Goal: Information Seeking & Learning: Stay updated

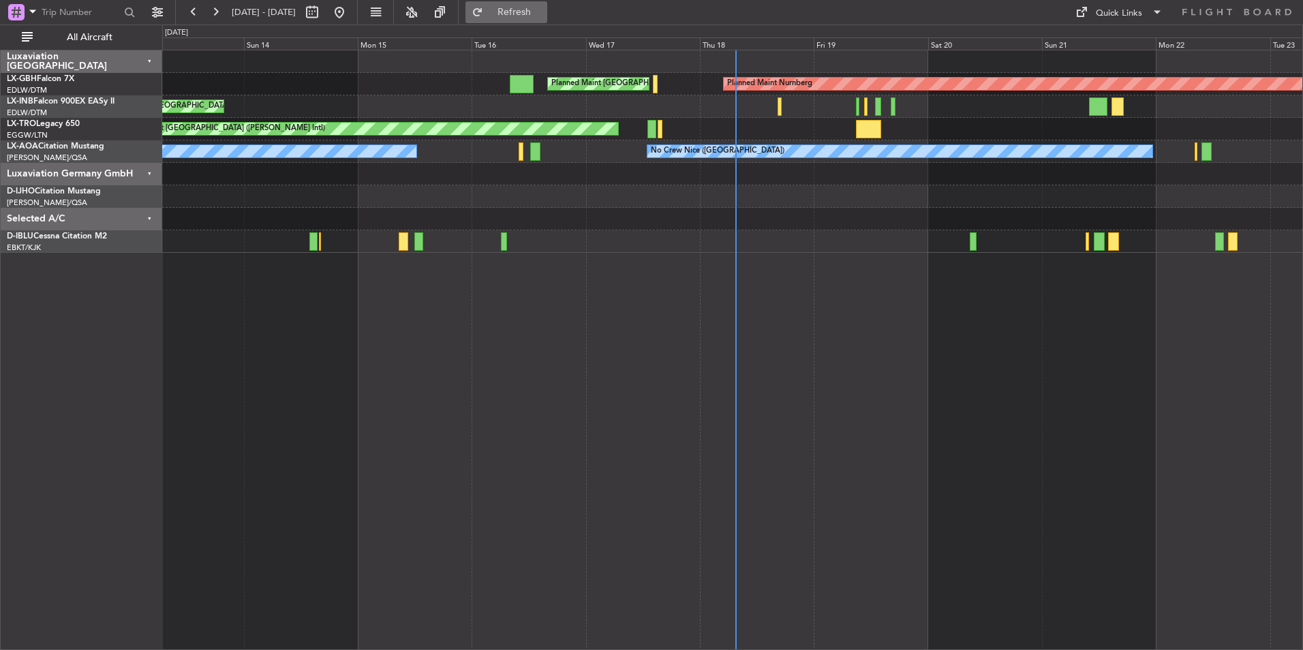
click at [543, 12] on span "Refresh" at bounding box center [514, 12] width 57 height 10
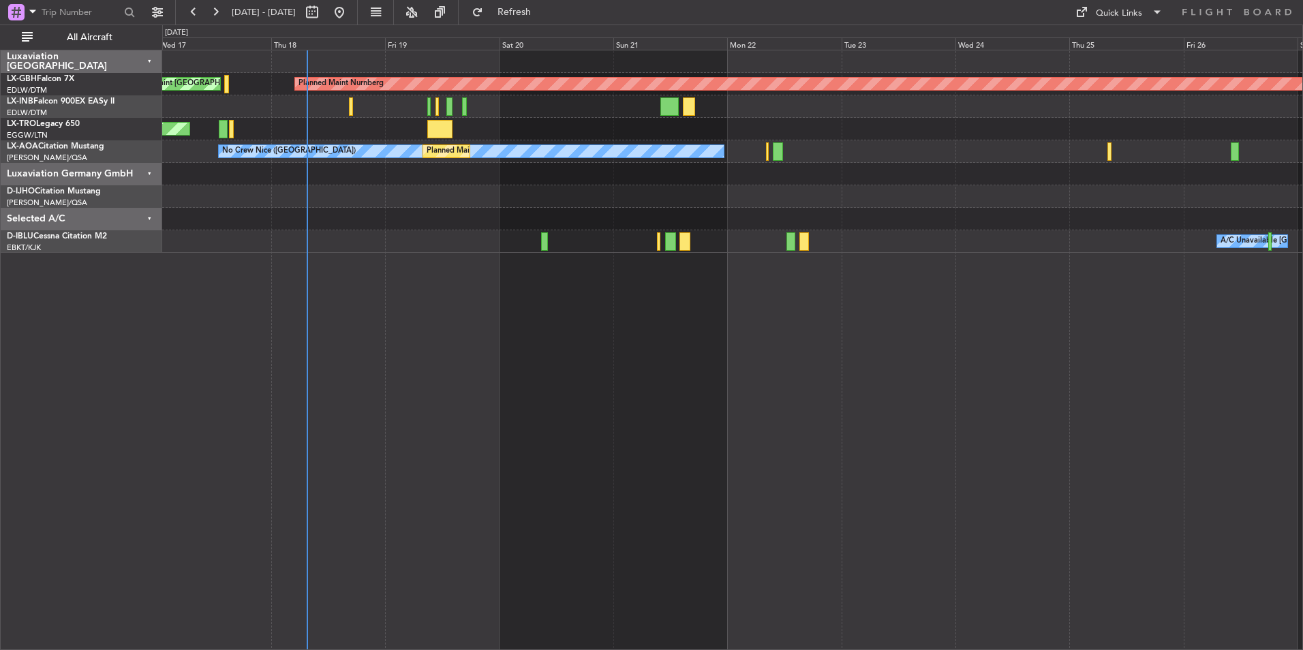
click at [731, 340] on div "Planned Maint Nurnberg Planned Maint [GEOGRAPHIC_DATA] ([GEOGRAPHIC_DATA]) Unpl…" at bounding box center [732, 350] width 1141 height 601
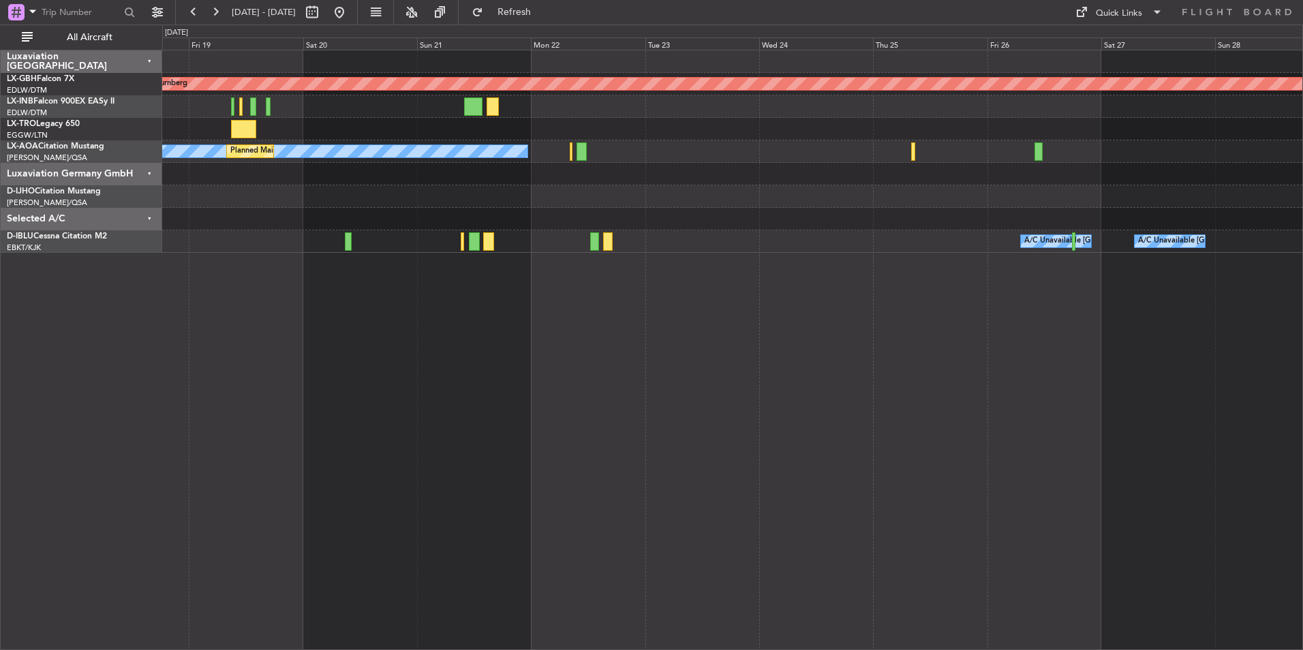
click at [776, 472] on div "Planned Maint Nurnberg Planned Maint [GEOGRAPHIC_DATA] ([GEOGRAPHIC_DATA]) Unpl…" at bounding box center [732, 350] width 1141 height 601
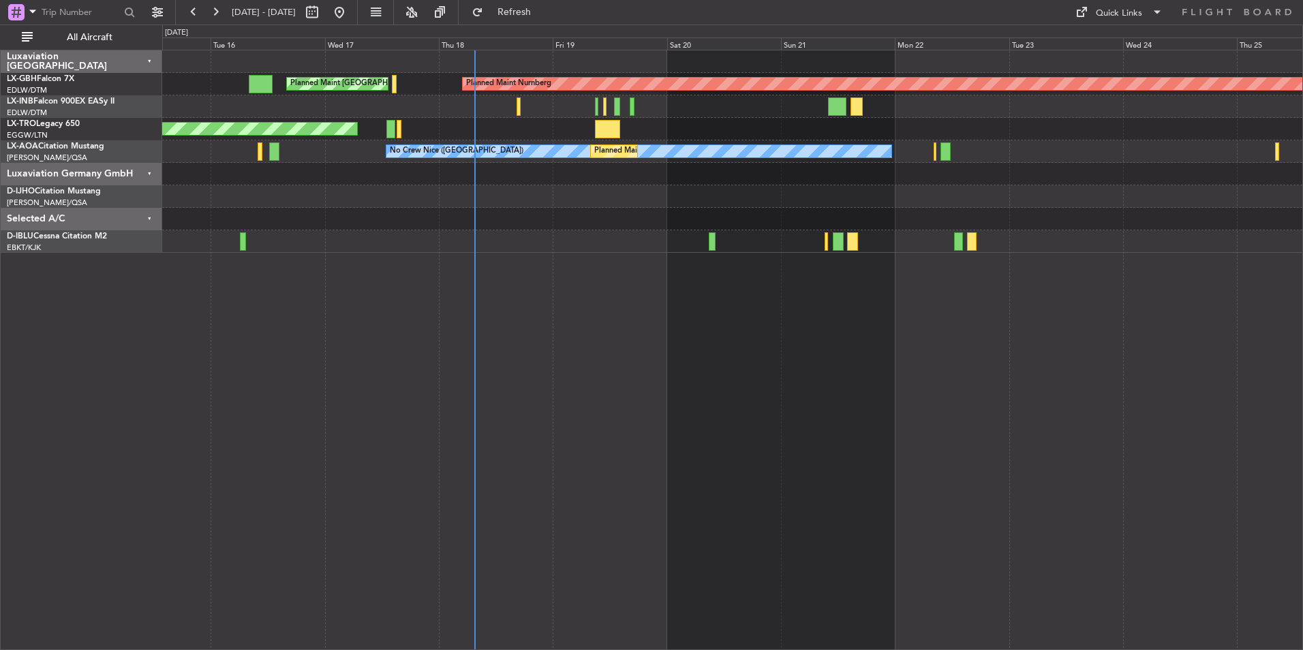
click at [658, 434] on div "Planned Maint Nurnberg Planned Maint [GEOGRAPHIC_DATA] ([GEOGRAPHIC_DATA]) Plan…" at bounding box center [732, 350] width 1141 height 601
click at [640, 474] on div "Planned Maint Nurnberg Planned Maint [GEOGRAPHIC_DATA] ([GEOGRAPHIC_DATA]) Plan…" at bounding box center [732, 350] width 1141 height 601
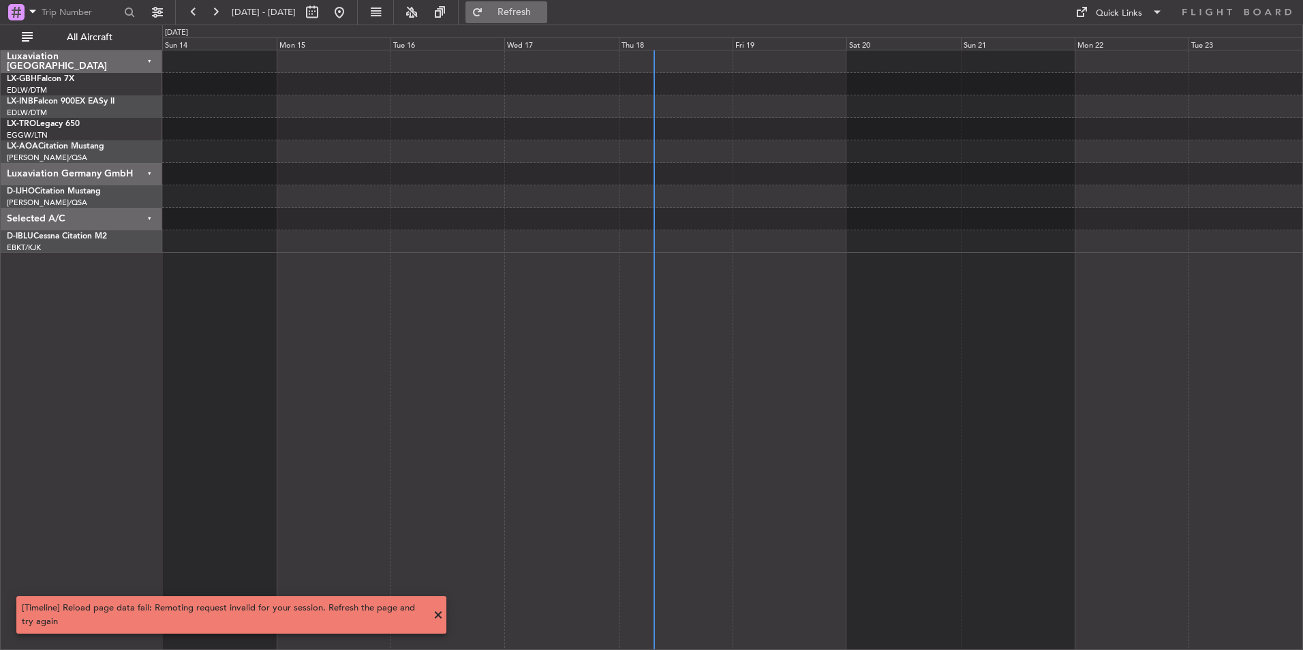
click at [543, 14] on span "Refresh" at bounding box center [514, 12] width 57 height 10
